Goal: Task Accomplishment & Management: Use online tool/utility

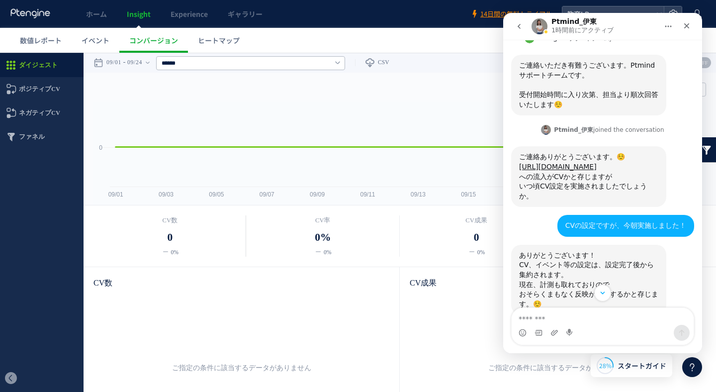
scroll to position [240, 0]
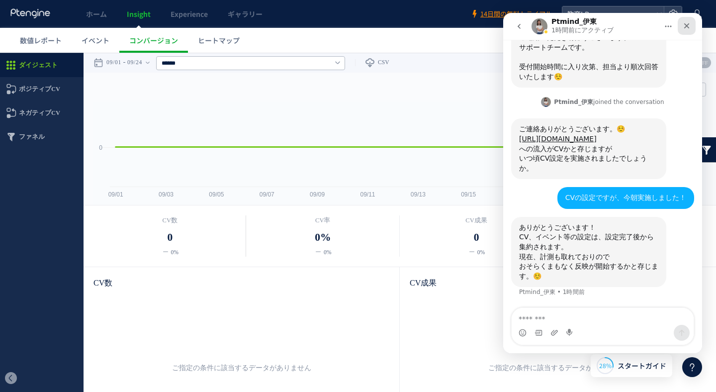
click at [685, 23] on icon "クローズ" at bounding box center [686, 26] width 8 height 8
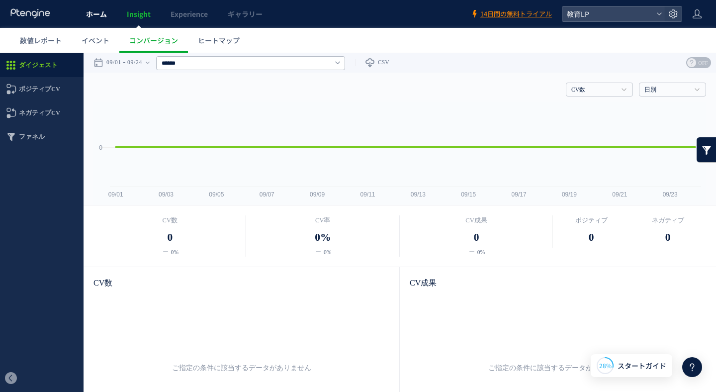
click at [95, 17] on span "ホーム" at bounding box center [96, 14] width 21 height 10
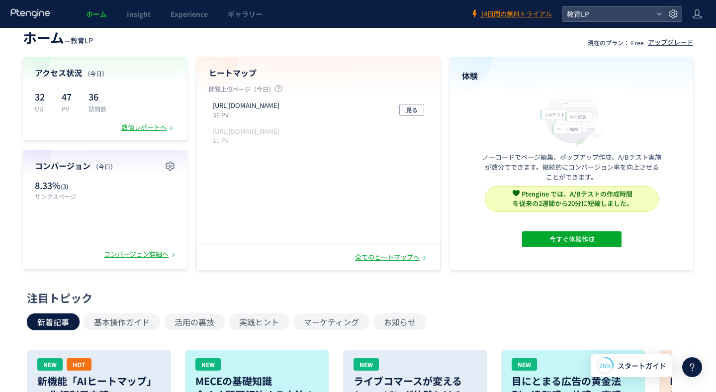
scroll to position [9, 0]
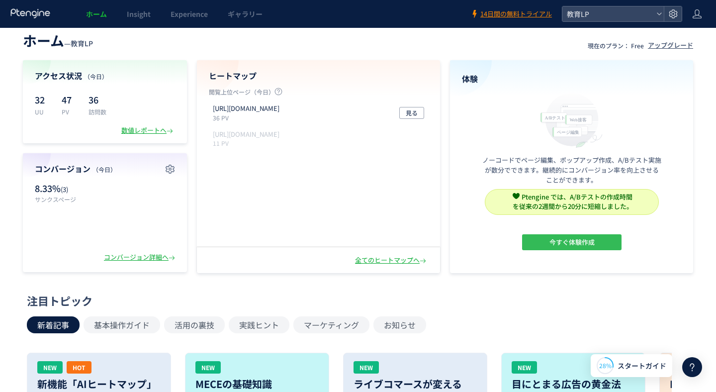
click at [552, 244] on span "今すぐ体験作成" at bounding box center [571, 242] width 45 height 16
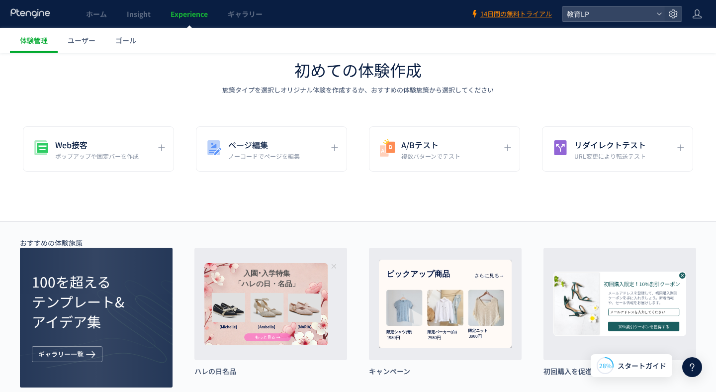
scroll to position [32, 0]
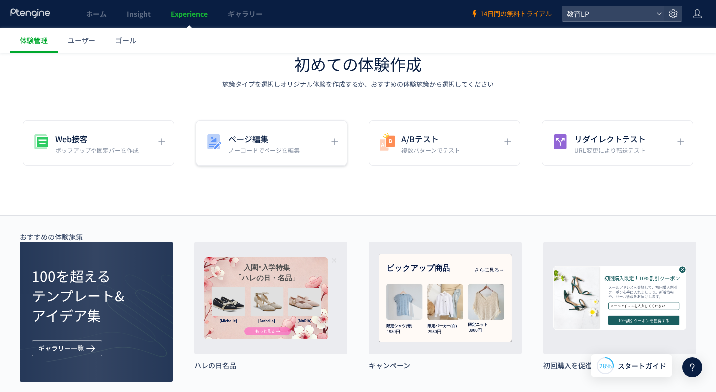
click at [277, 137] on h5 "ページ編集" at bounding box center [264, 139] width 72 height 14
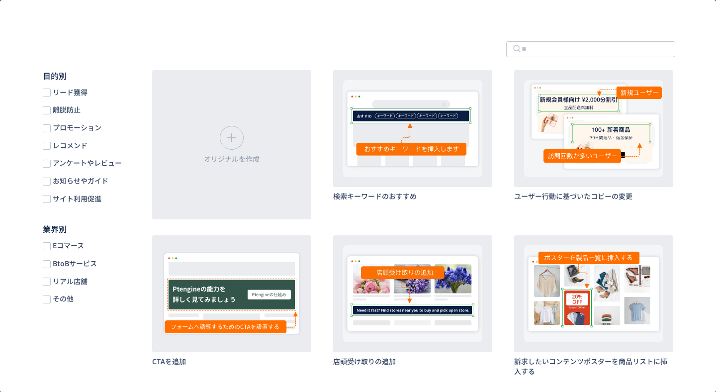
scroll to position [50, 0]
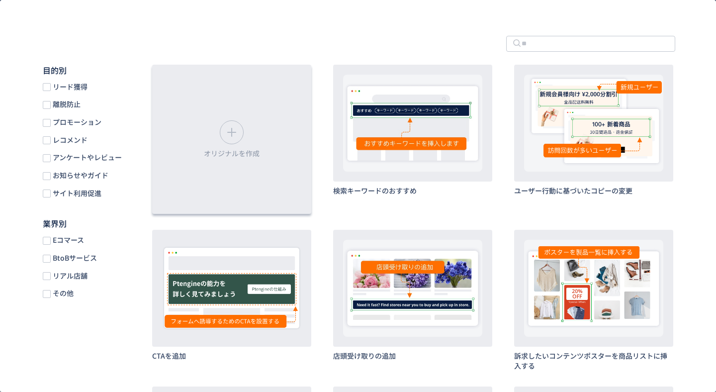
click at [229, 135] on icon "dialog" at bounding box center [232, 132] width 16 height 16
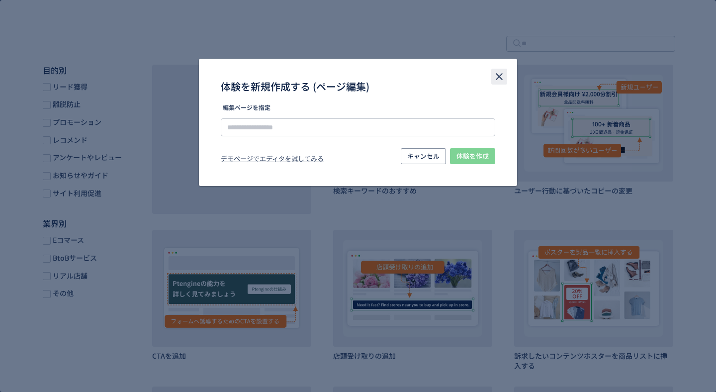
click at [497, 72] on icon "close" at bounding box center [499, 77] width 12 height 12
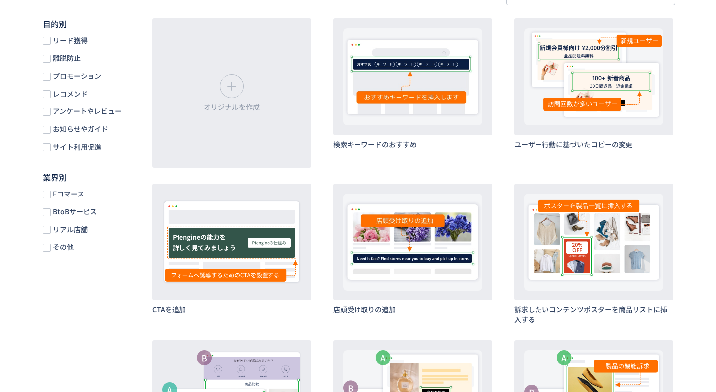
scroll to position [97, 0]
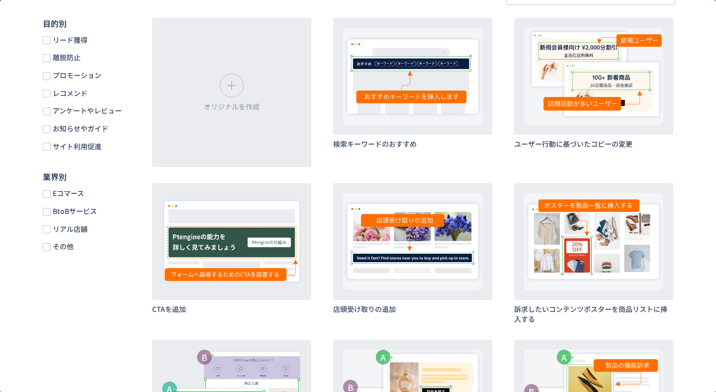
click at [52, 36] on span "リード獲得" at bounding box center [69, 39] width 37 height 9
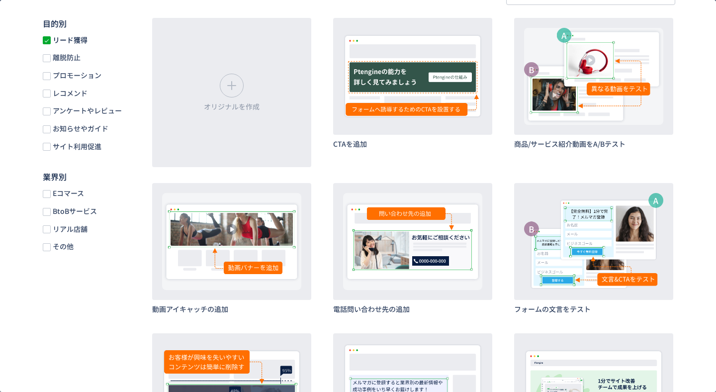
click at [51, 56] on span "離脱防止" at bounding box center [66, 57] width 30 height 9
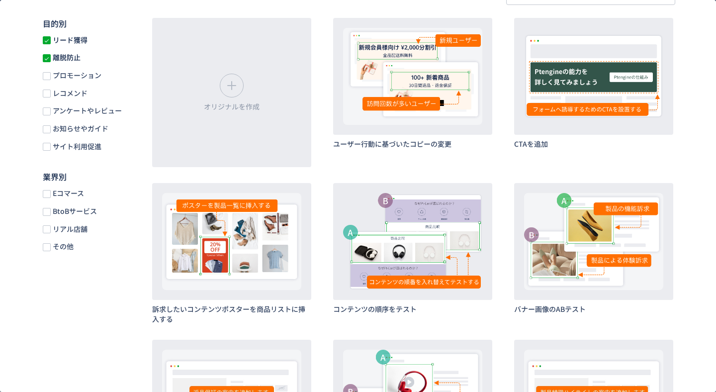
scroll to position [61, 0]
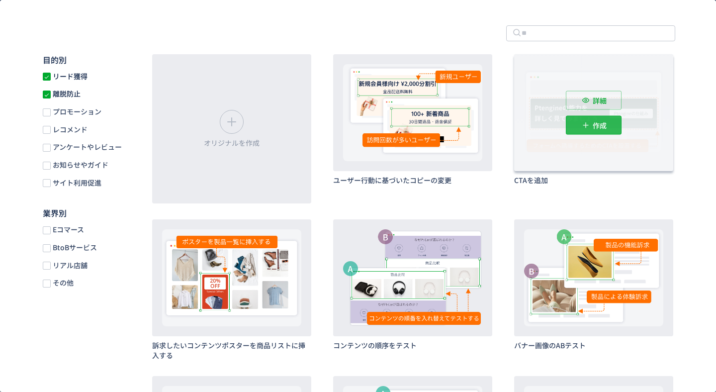
click at [593, 124] on p "作成" at bounding box center [599, 124] width 14 height 19
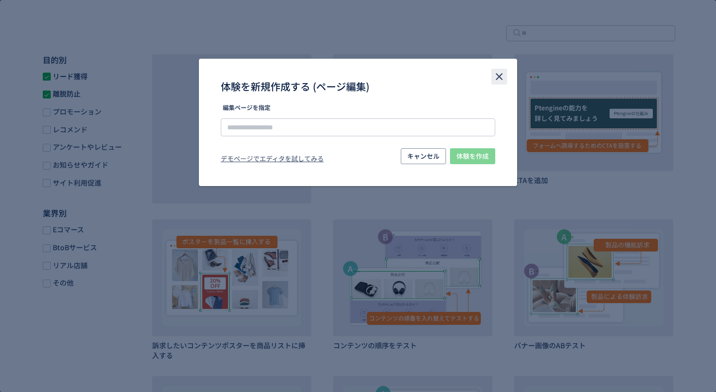
click at [500, 75] on use "close" at bounding box center [498, 76] width 7 height 7
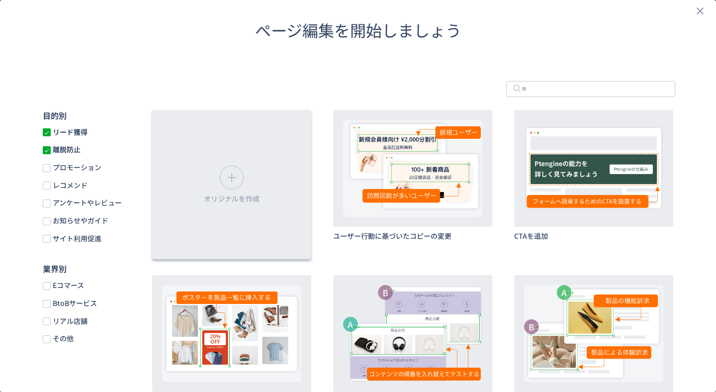
scroll to position [0, 0]
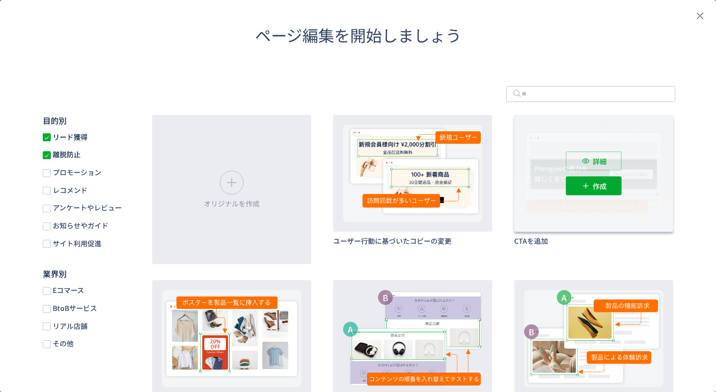
click at [583, 195] on div "詳細 作成" at bounding box center [593, 173] width 159 height 117
click at [583, 187] on icon "dialog" at bounding box center [585, 185] width 10 height 10
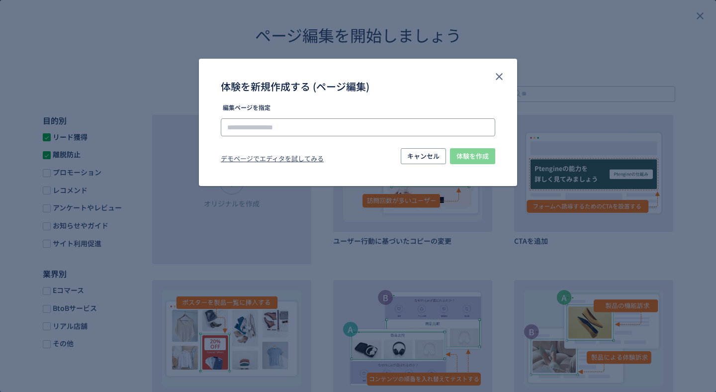
click at [367, 123] on input "体験を新規作成する (ページ編集)" at bounding box center [358, 127] width 274 height 18
type input "*"
click at [338, 161] on li "[URL][DOMAIN_NAME]" at bounding box center [358, 155] width 266 height 17
type input "**********"
click at [472, 156] on span "体験を作成" at bounding box center [472, 156] width 32 height 16
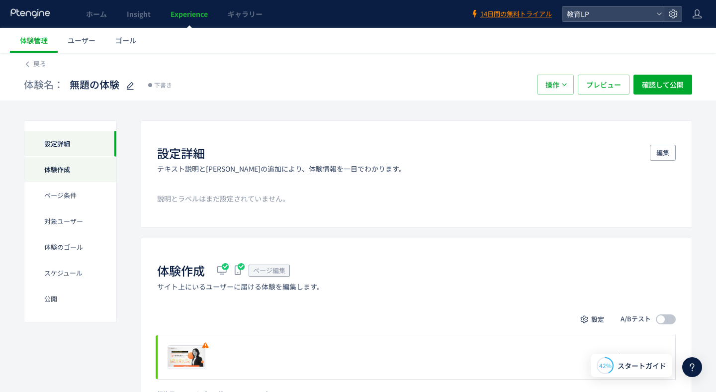
click at [65, 160] on div "体験作成" at bounding box center [70, 170] width 92 height 26
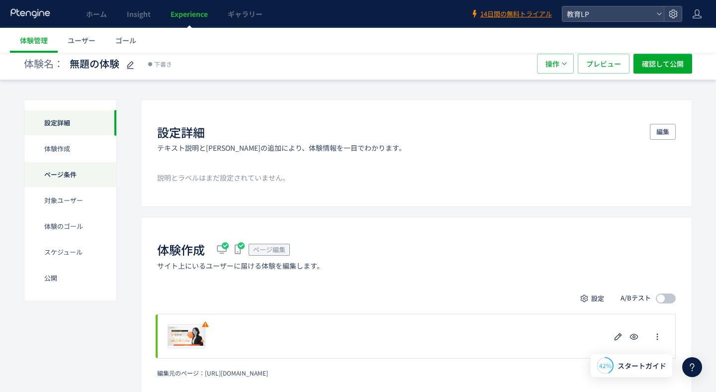
scroll to position [24, 0]
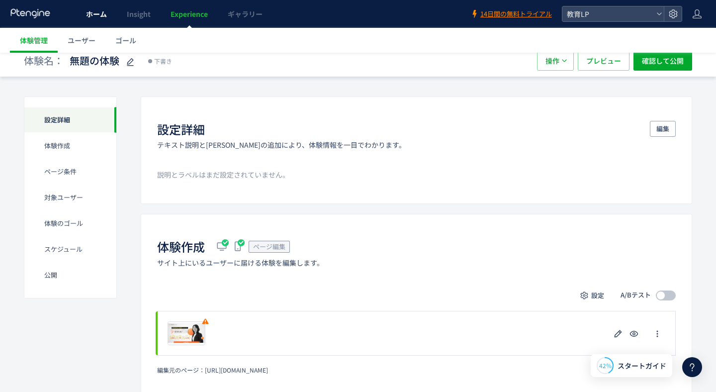
click at [87, 16] on span "ホーム" at bounding box center [96, 14] width 21 height 10
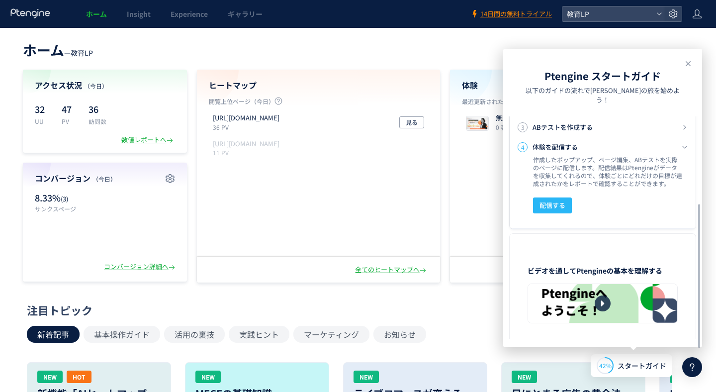
scroll to position [20, 0]
